Goal: Task Accomplishment & Management: Manage account settings

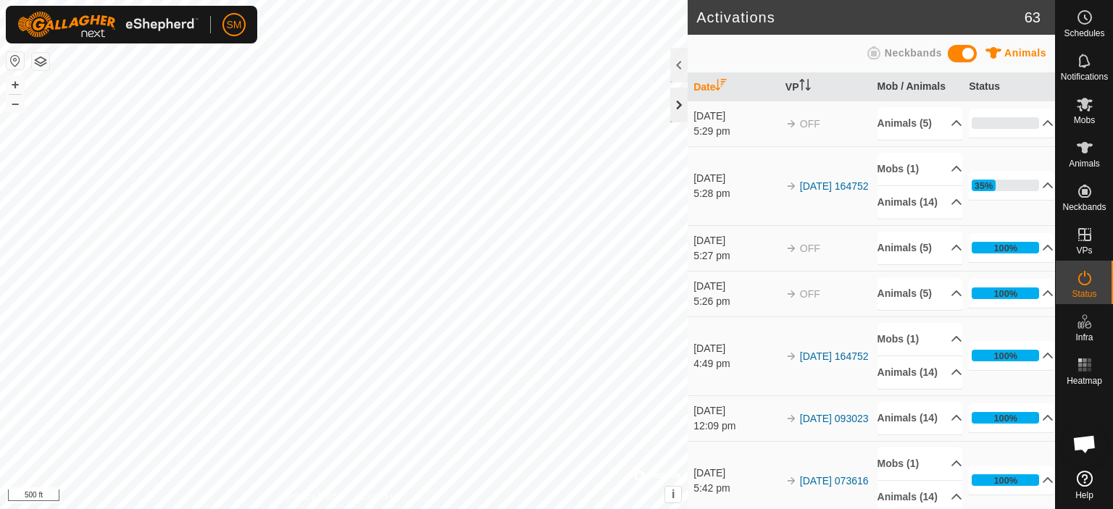
click at [678, 106] on div at bounding box center [678, 105] width 17 height 35
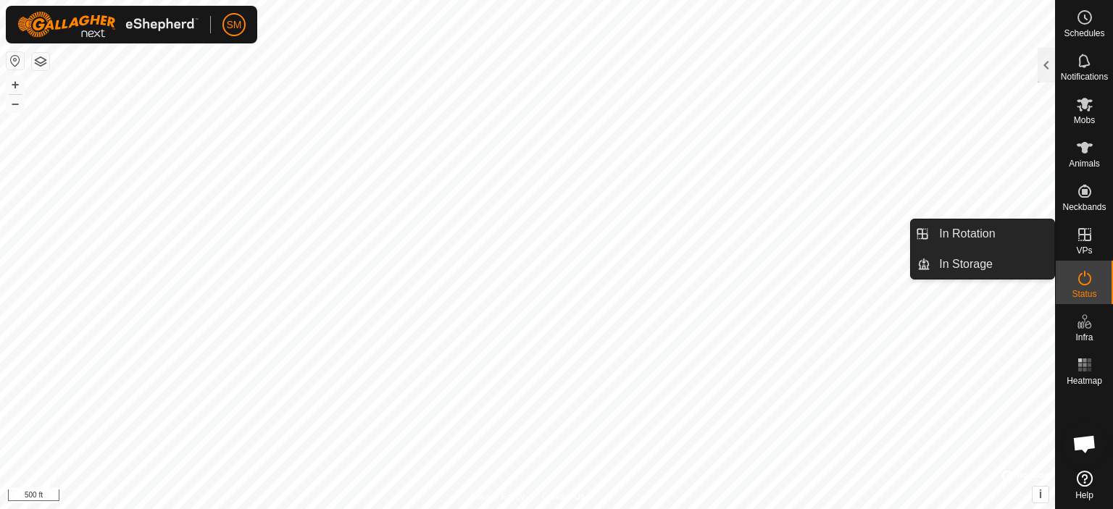
click at [1085, 237] on icon at bounding box center [1084, 234] width 17 height 17
click at [1086, 239] on icon at bounding box center [1084, 234] width 17 height 17
click at [994, 233] on link "In Rotation" at bounding box center [992, 233] width 124 height 29
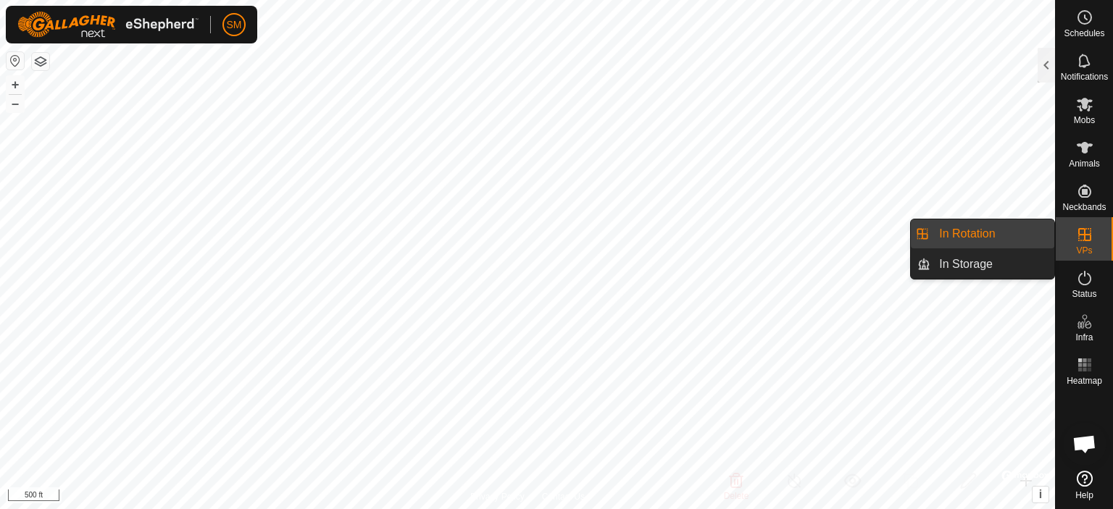
click at [1089, 246] on span "VPs" at bounding box center [1084, 250] width 16 height 9
click at [1004, 232] on link "In Rotation" at bounding box center [992, 233] width 124 height 29
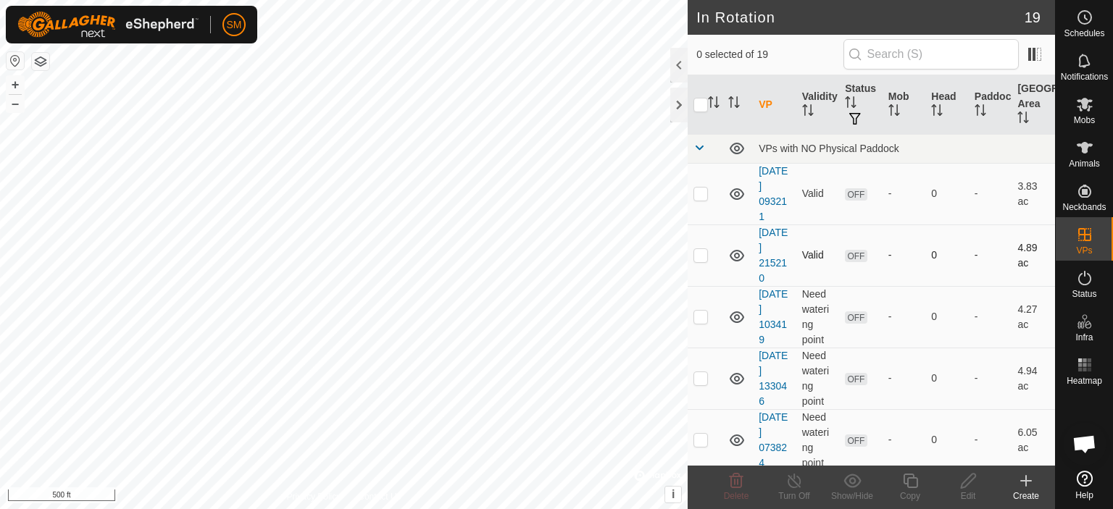
checkbox input "true"
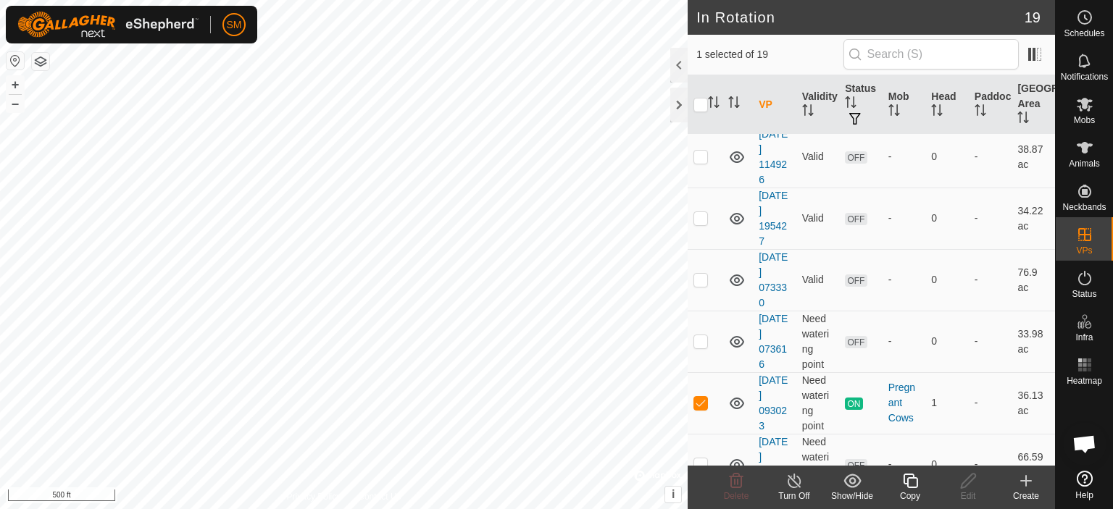
scroll to position [863, 0]
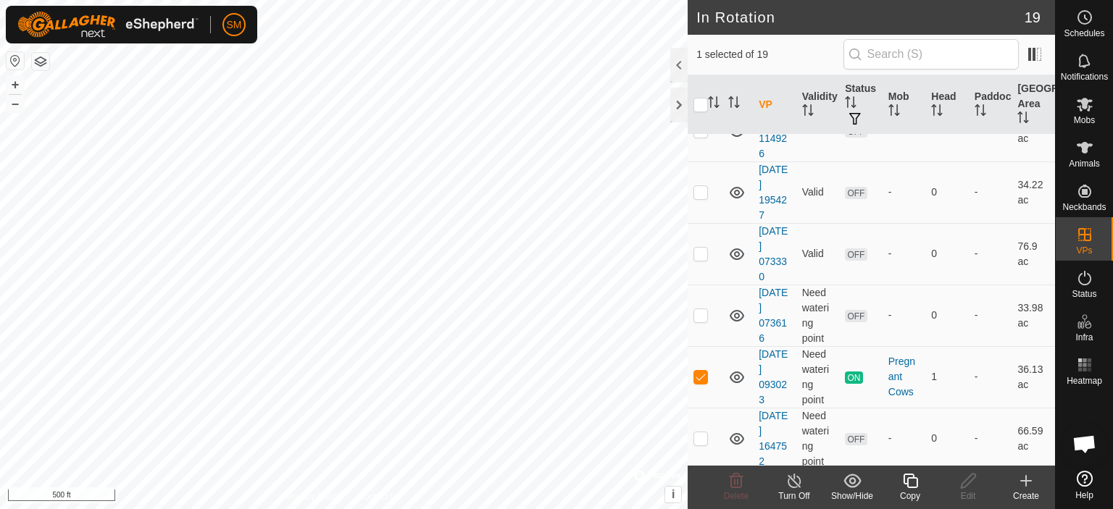
click at [788, 486] on icon at bounding box center [794, 480] width 18 height 17
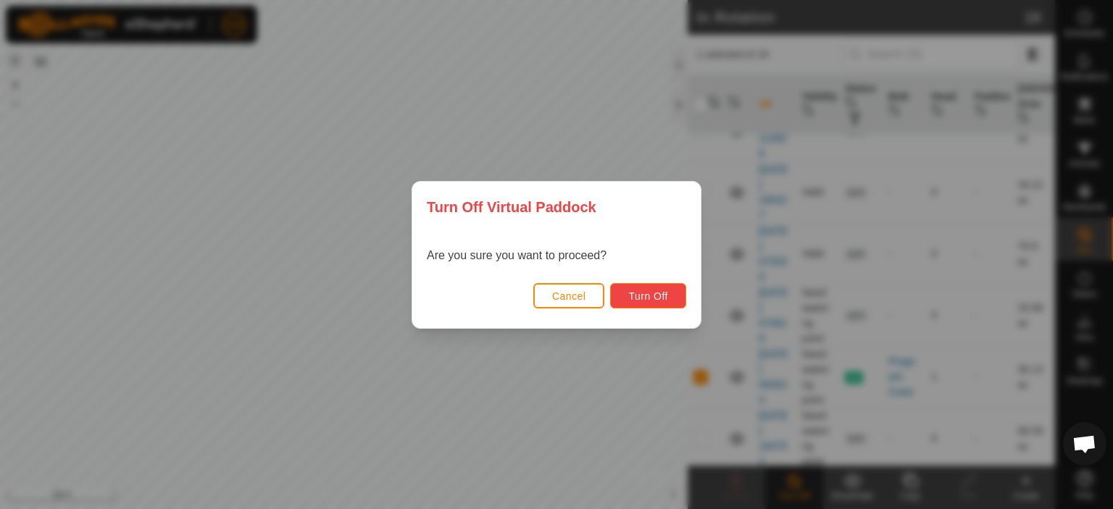
click at [640, 296] on span "Turn Off" at bounding box center [648, 296] width 40 height 12
